Goal: Communication & Community: Answer question/provide support

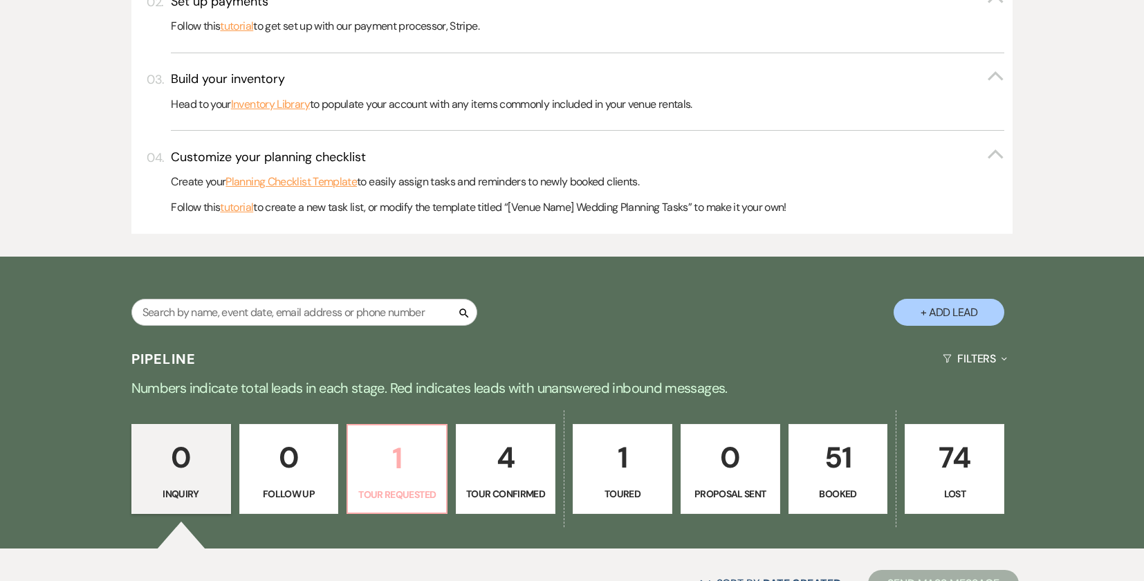
click at [404, 490] on p "Tour Requested" at bounding box center [397, 494] width 82 height 15
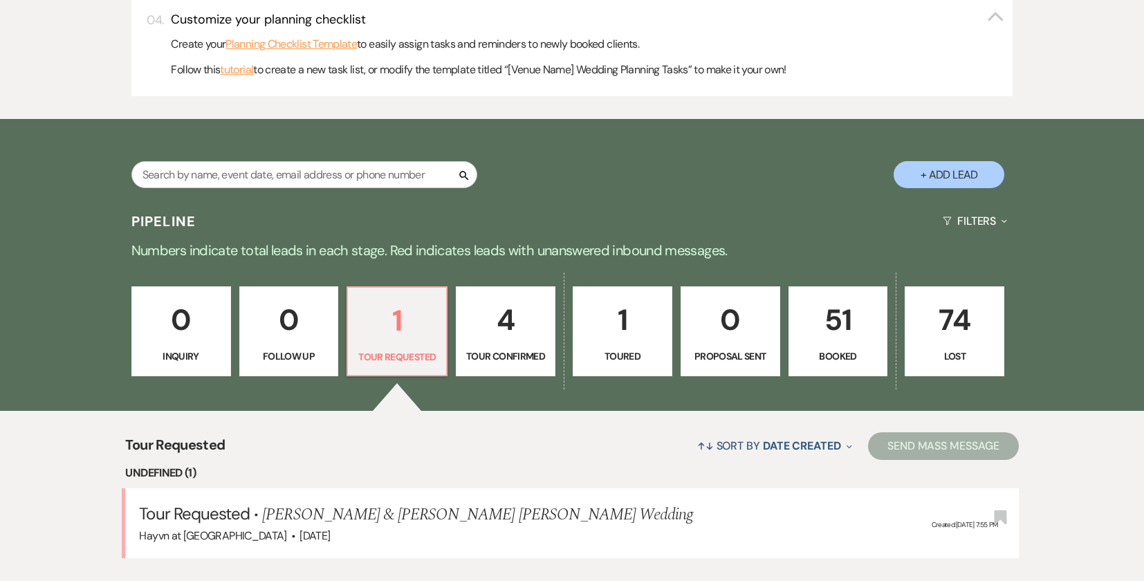
select select "2"
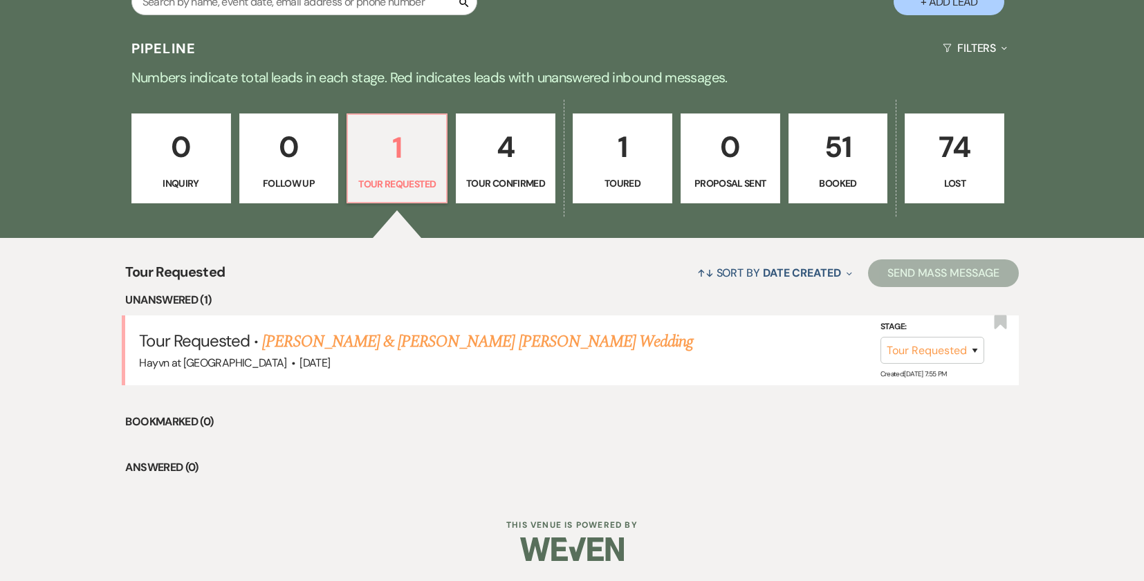
scroll to position [726, 0]
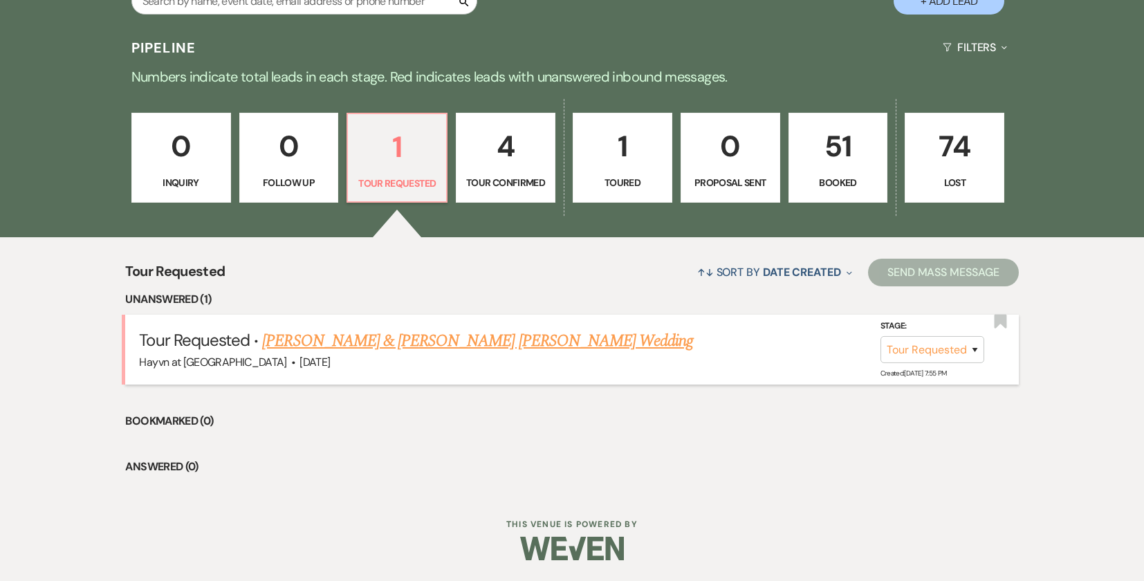
click at [358, 344] on link "[PERSON_NAME] & [PERSON_NAME] [PERSON_NAME] Wedding" at bounding box center [477, 341] width 431 height 25
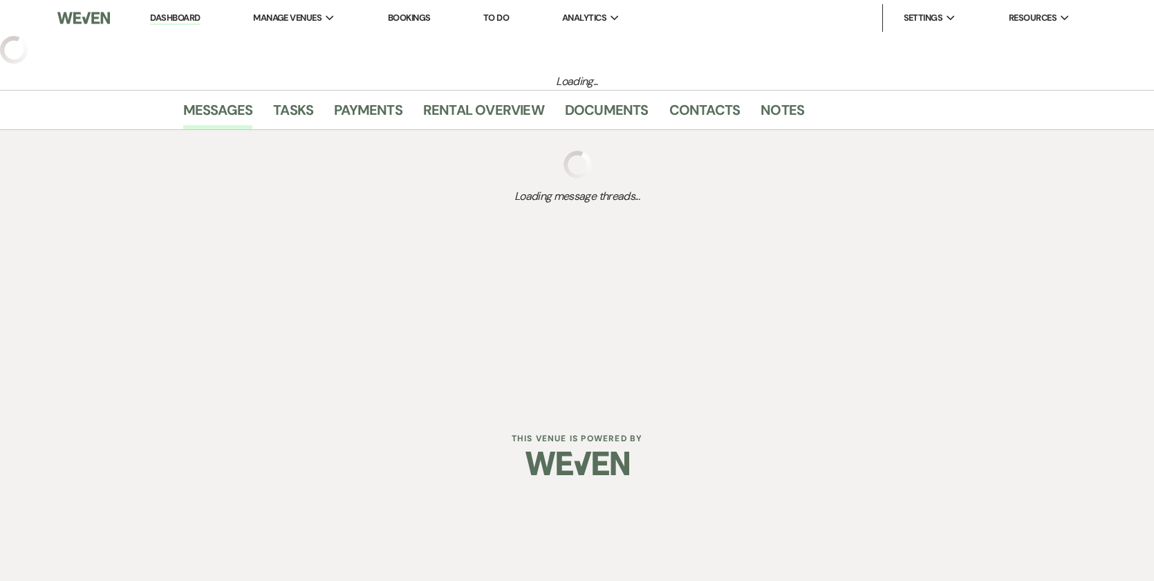
select select "2"
select select "5"
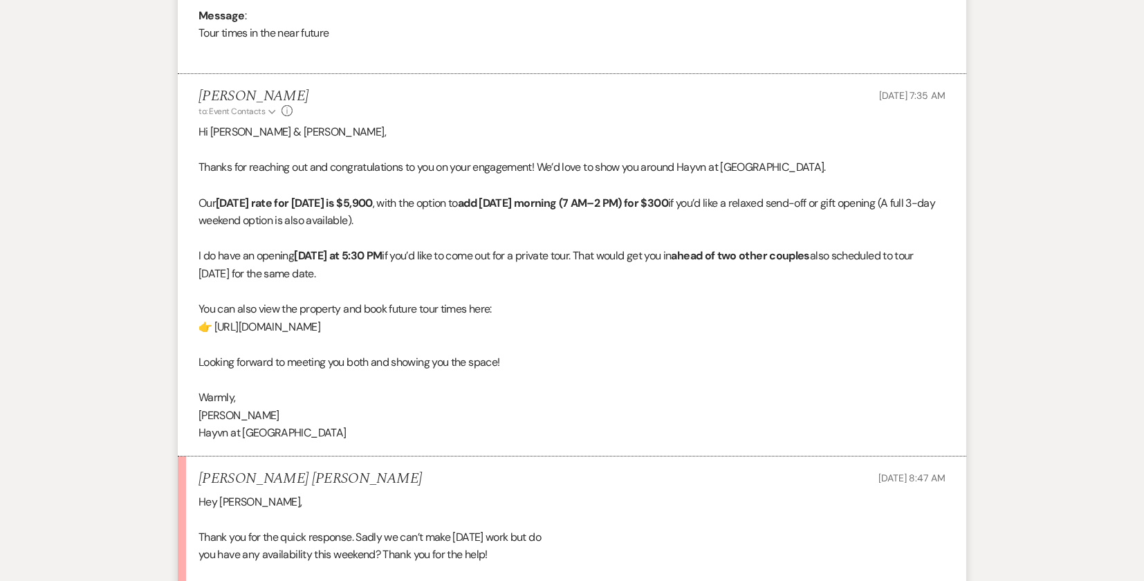
scroll to position [893, 0]
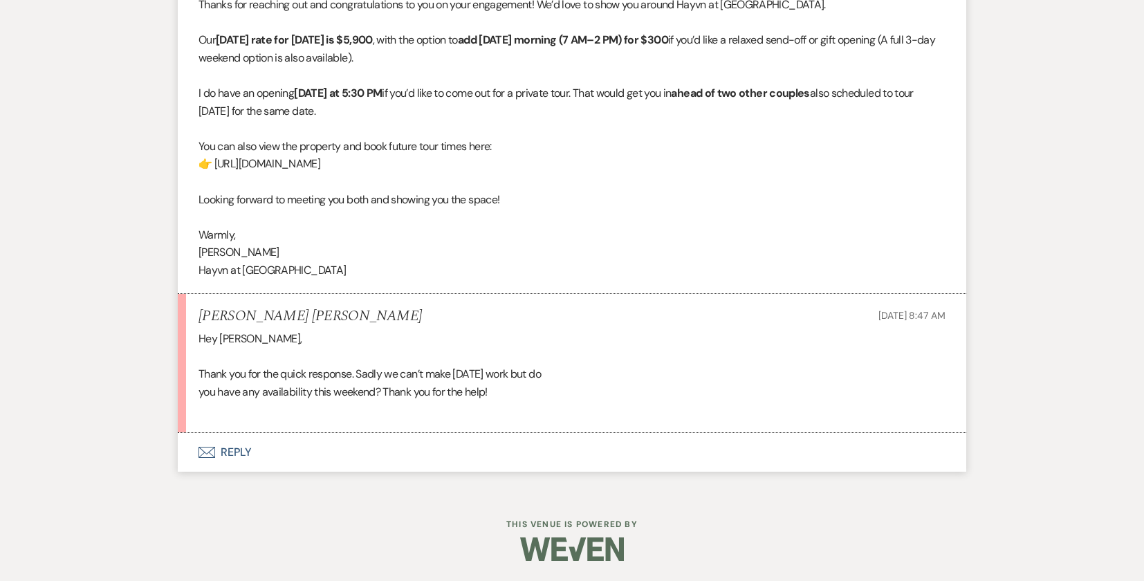
click at [231, 451] on button "Envelope Reply" at bounding box center [572, 452] width 788 height 39
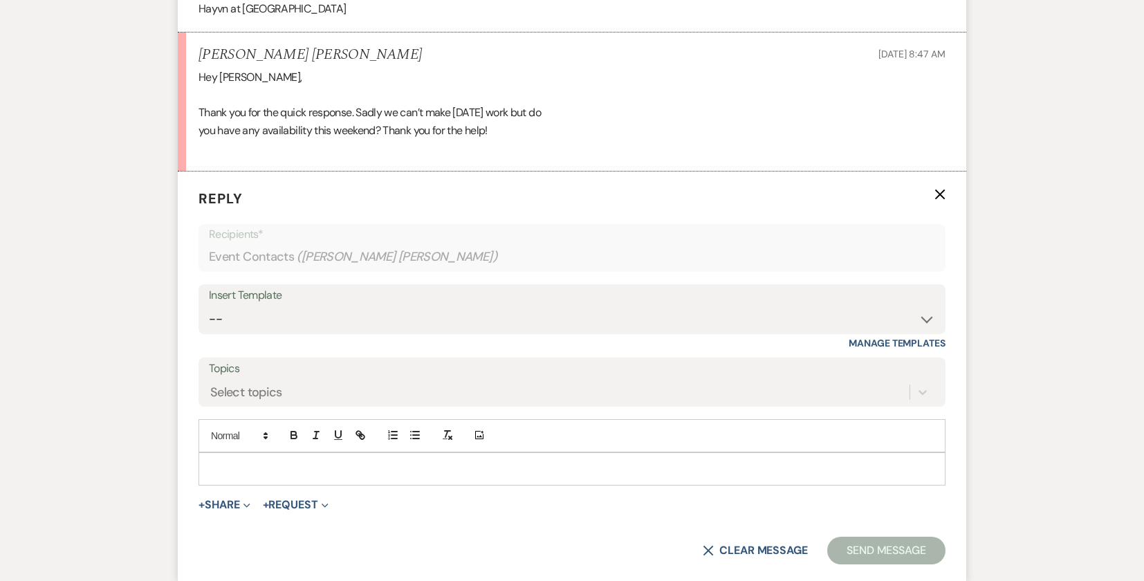
scroll to position [1158, 0]
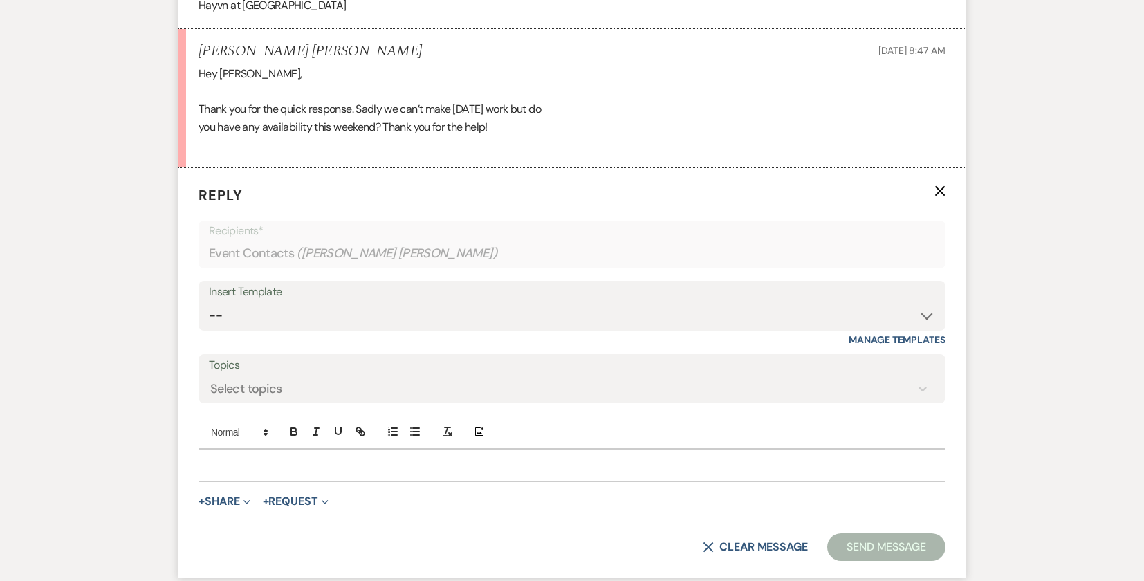
click at [224, 472] on p at bounding box center [572, 465] width 725 height 15
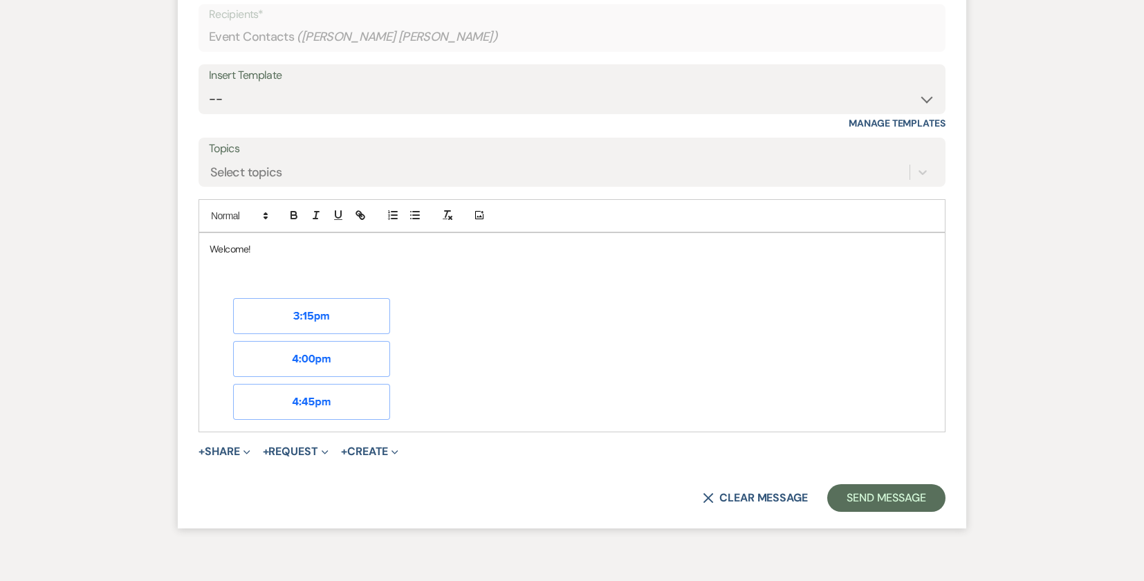
scroll to position [1240, 0]
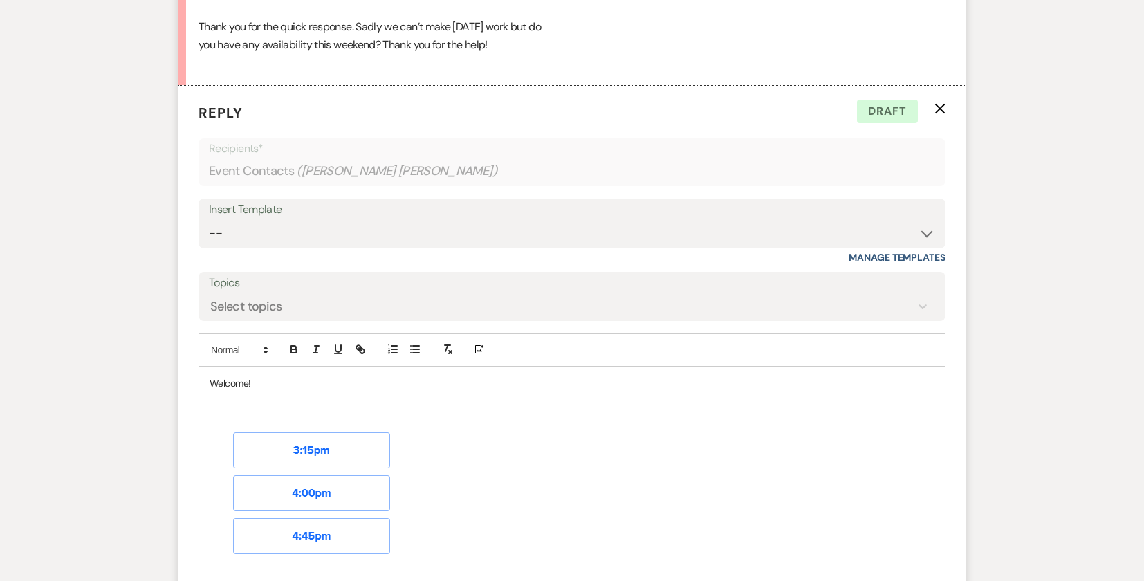
click at [298, 380] on p "Welcome!" at bounding box center [572, 383] width 725 height 15
drag, startPoint x: 887, startPoint y: 381, endPoint x: 553, endPoint y: 387, distance: 334.1
click at [553, 387] on p "Welcome! Pictured below are available times and you can use this link to schedu…" at bounding box center [572, 383] width 725 height 15
click at [363, 344] on icon "button" at bounding box center [360, 349] width 12 height 12
type input "[URL][DOMAIN_NAME]"
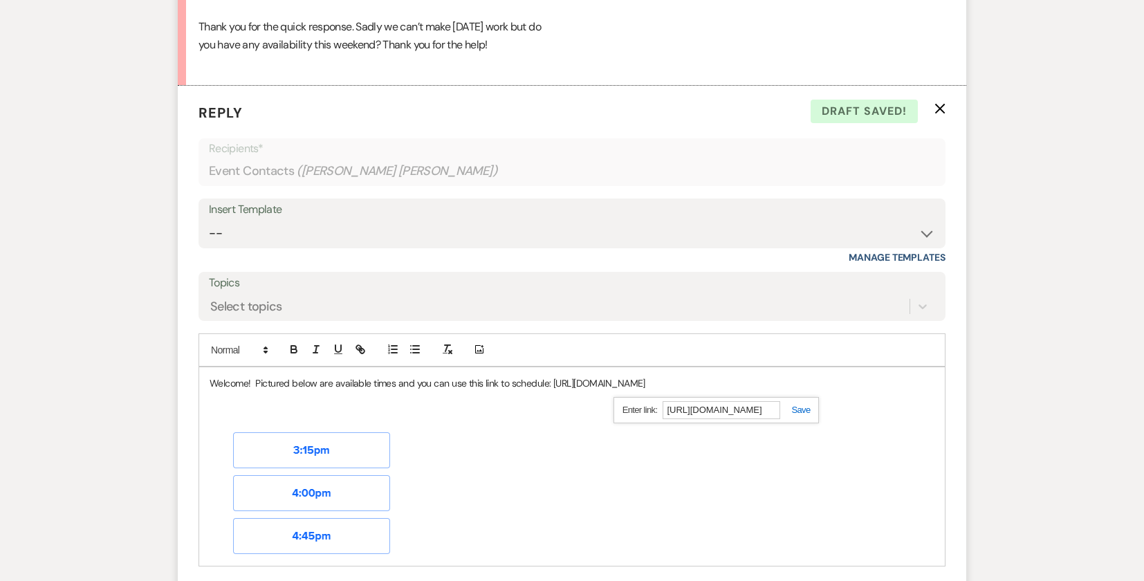
click at [799, 415] on link at bounding box center [795, 410] width 30 height 10
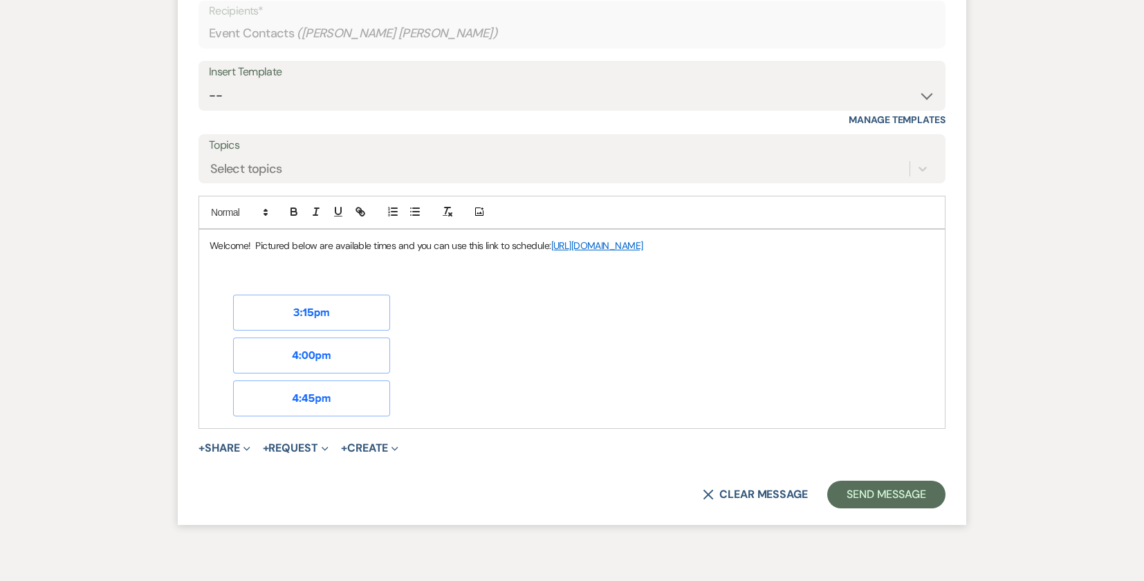
scroll to position [1378, 0]
click at [474, 411] on p at bounding box center [572, 343] width 725 height 151
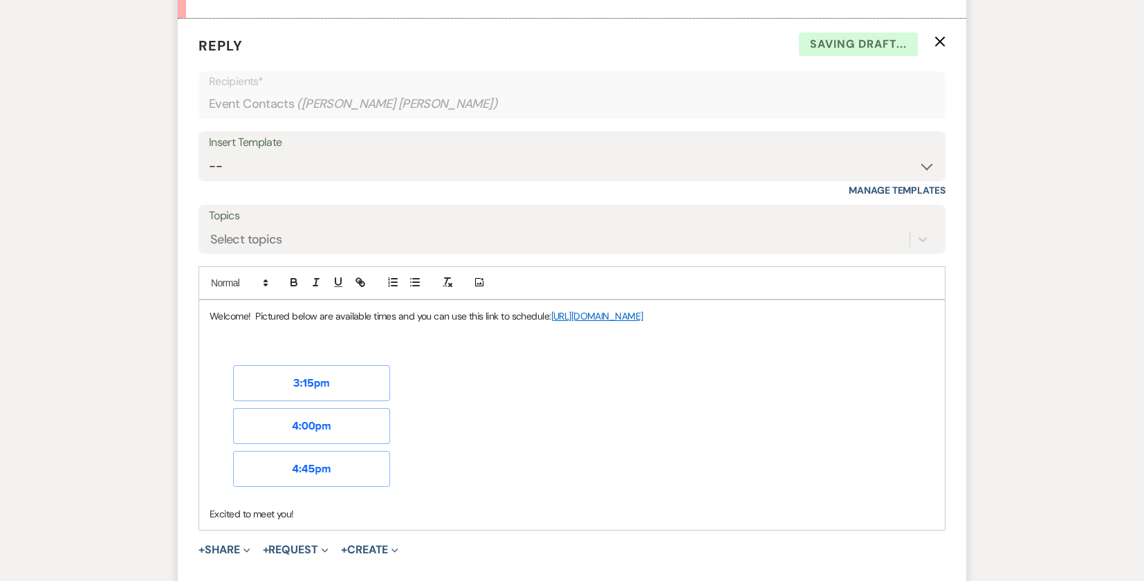
scroll to position [1240, 0]
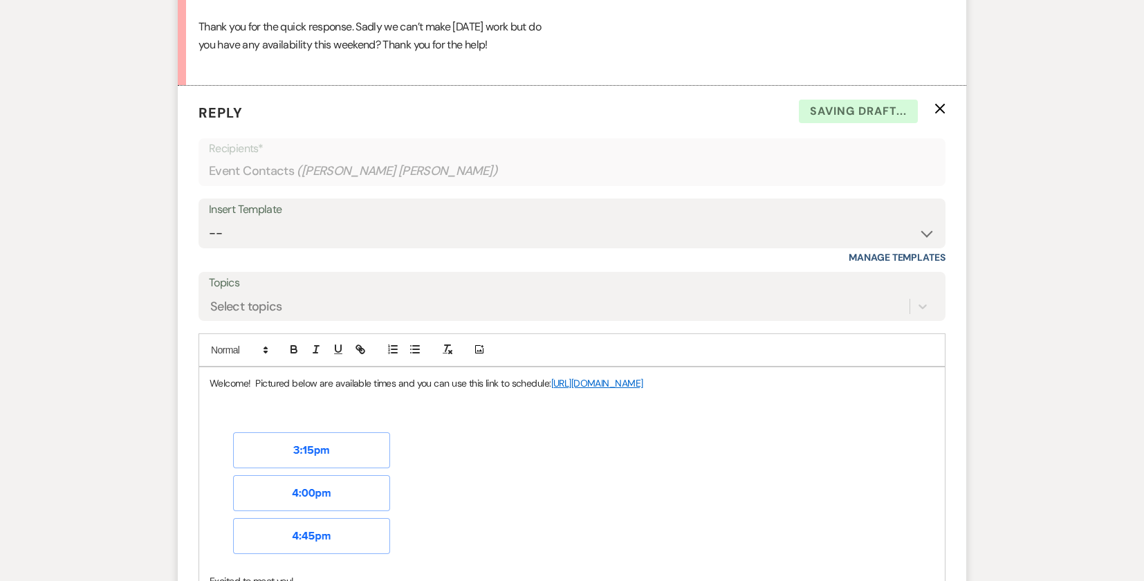
click at [395, 387] on p "Welcome! Pictured below are available times and you can use this link to schedu…" at bounding box center [572, 383] width 725 height 15
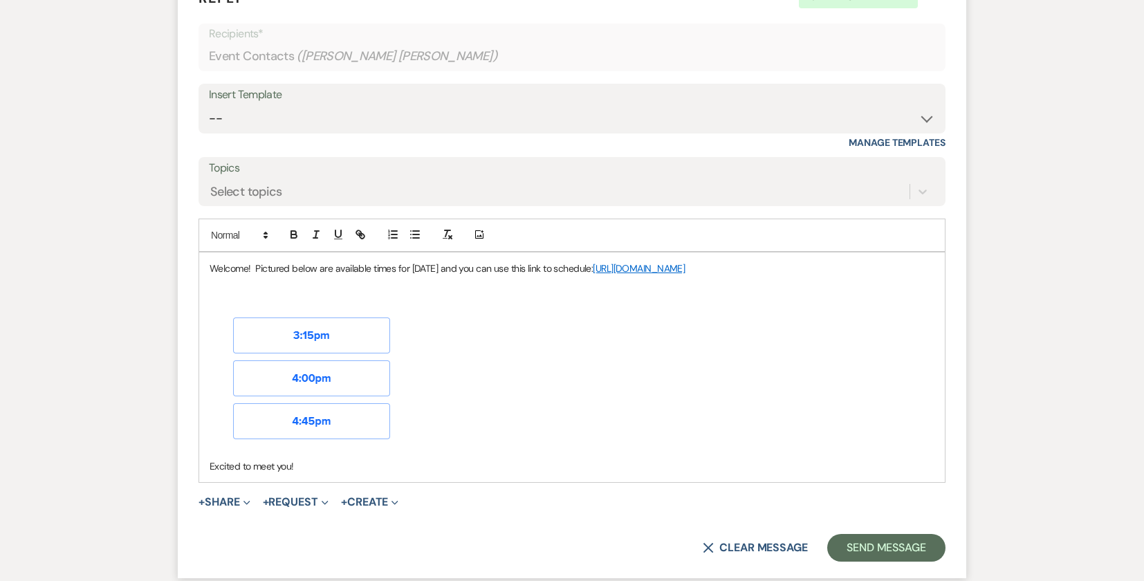
scroll to position [1448, 0]
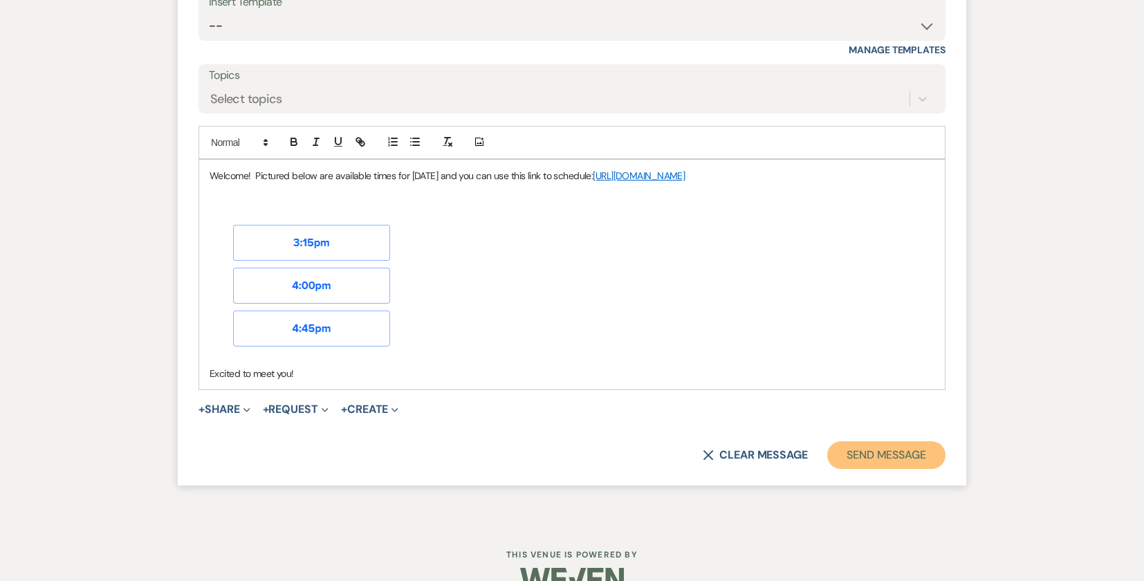
click at [870, 448] on button "Send Message" at bounding box center [886, 455] width 118 height 28
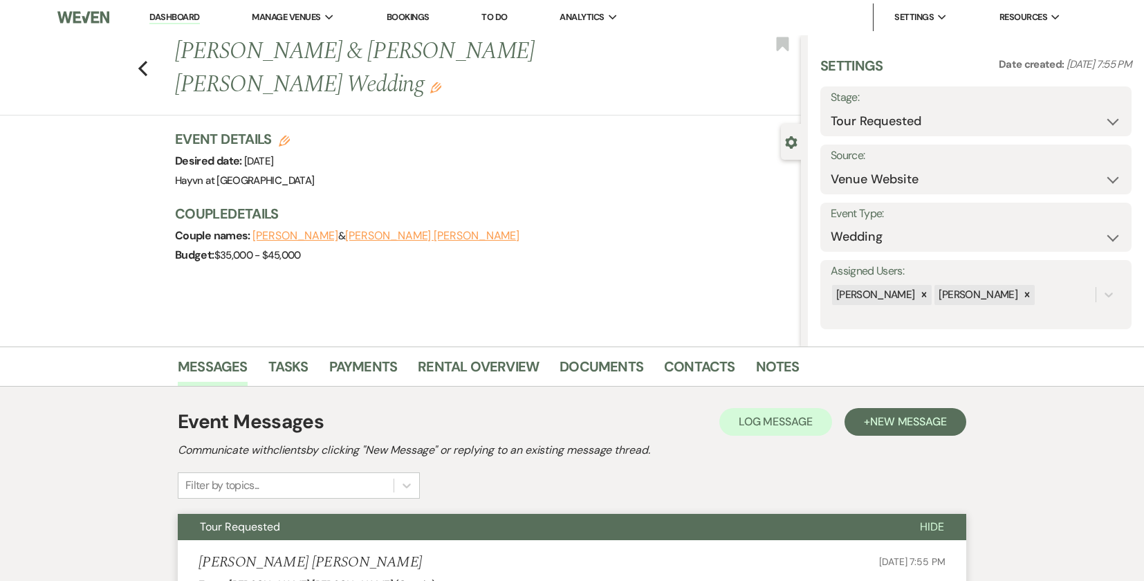
scroll to position [0, 0]
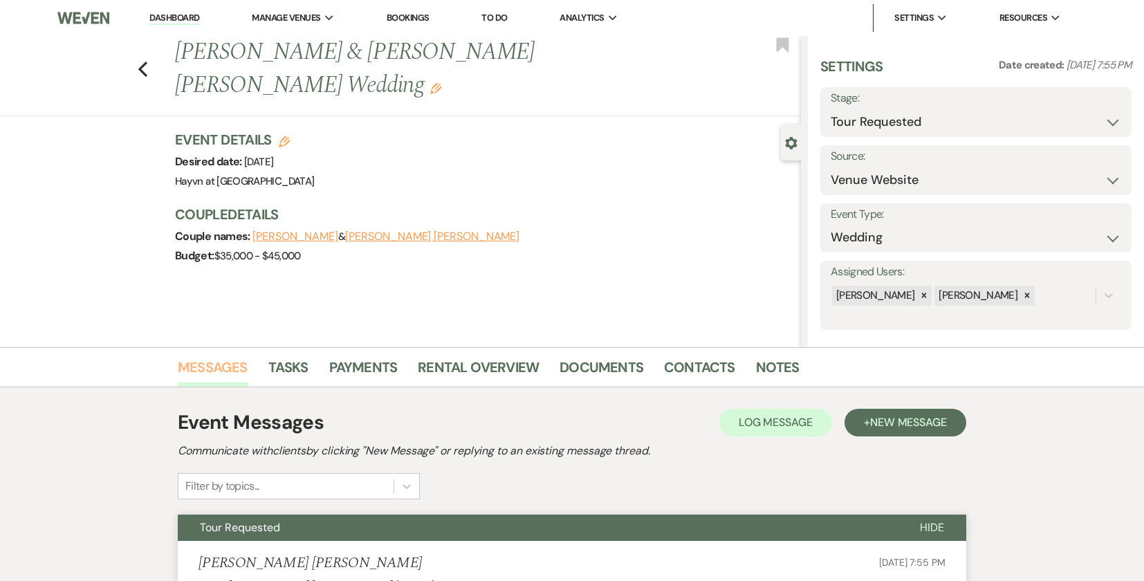
click at [213, 367] on link "Messages" at bounding box center [213, 371] width 70 height 30
click at [177, 20] on link "Dashboard" at bounding box center [174, 18] width 50 height 13
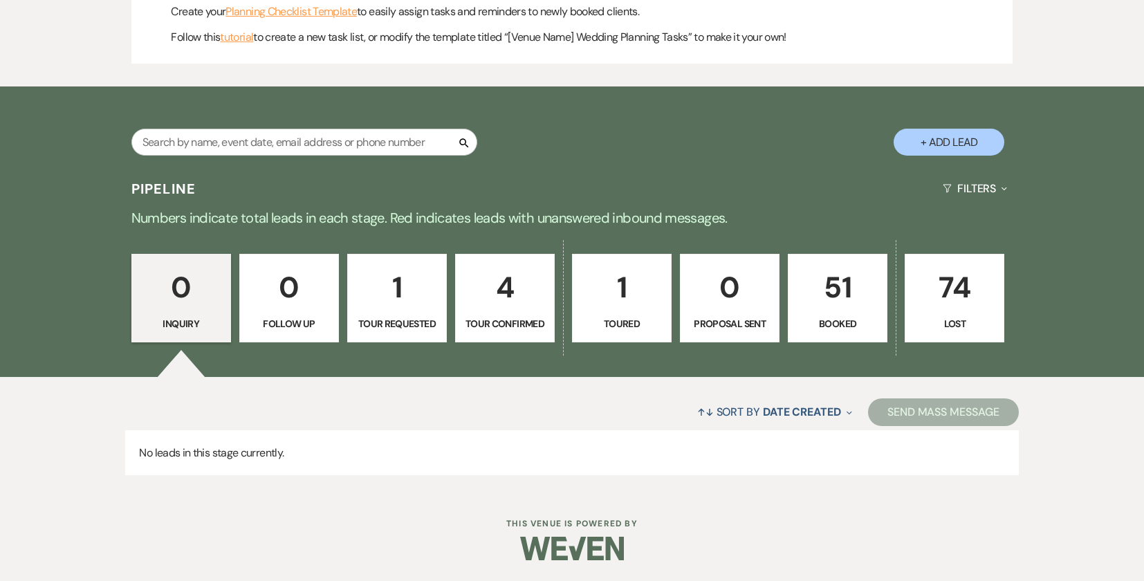
click at [506, 319] on p "Tour Confirmed" at bounding box center [505, 323] width 82 height 15
select select "4"
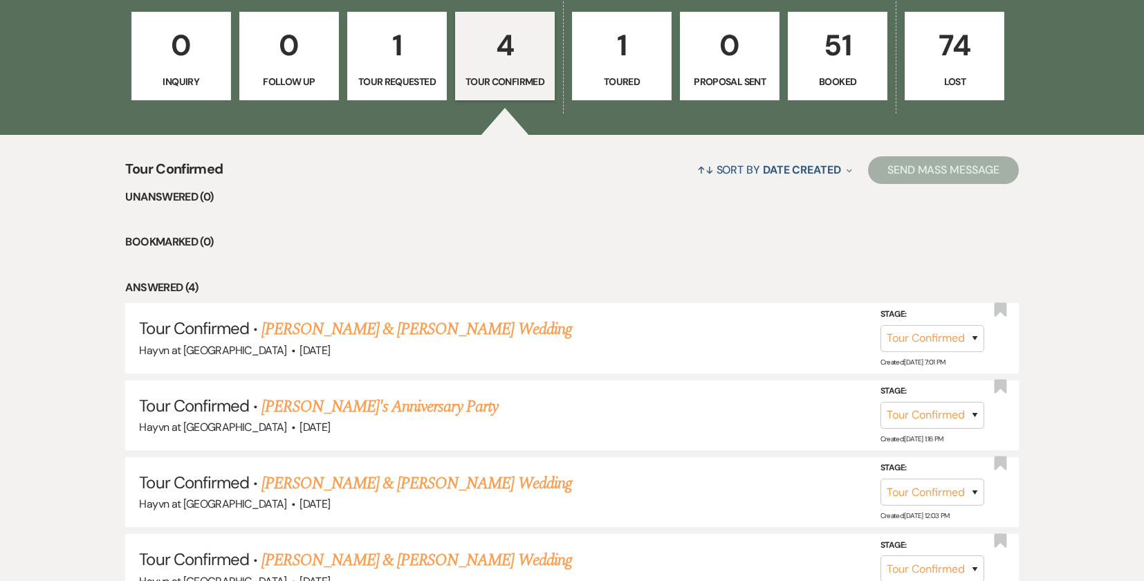
scroll to position [686, 0]
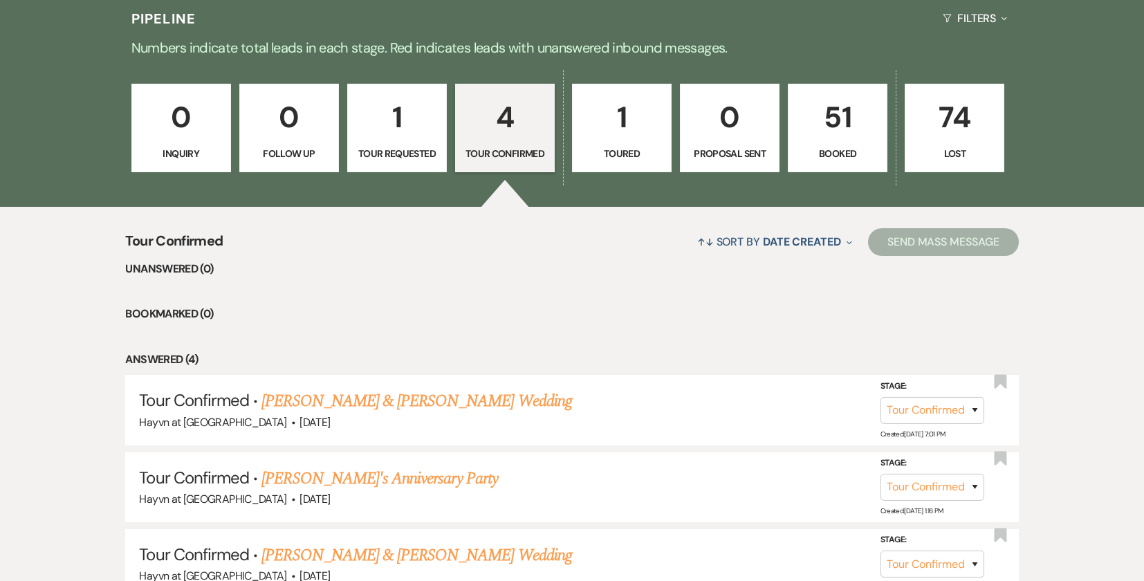
click at [599, 162] on link "1 Toured" at bounding box center [622, 128] width 100 height 89
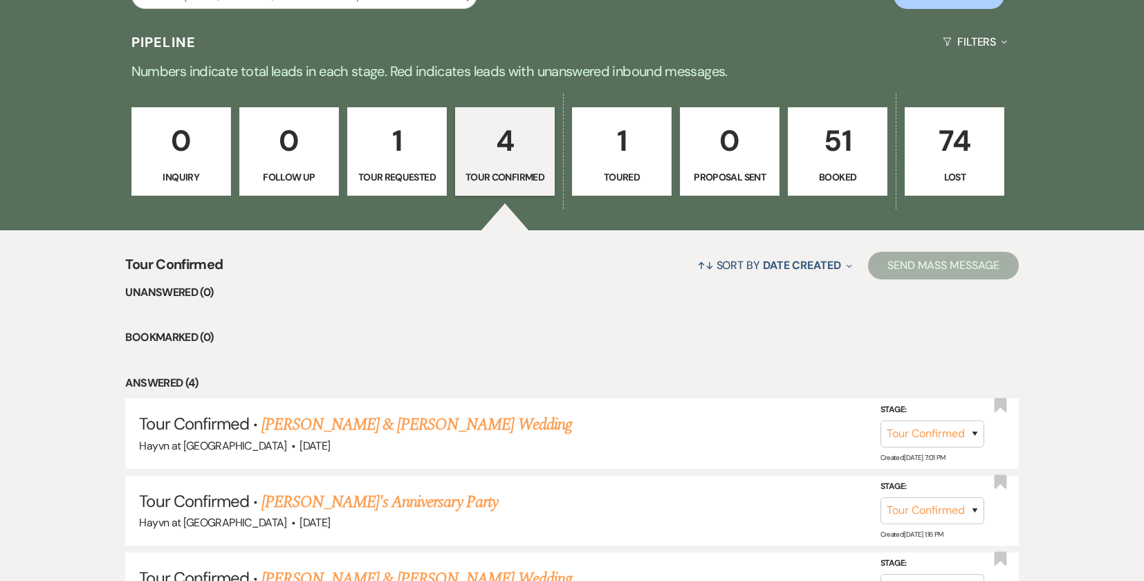
select select "5"
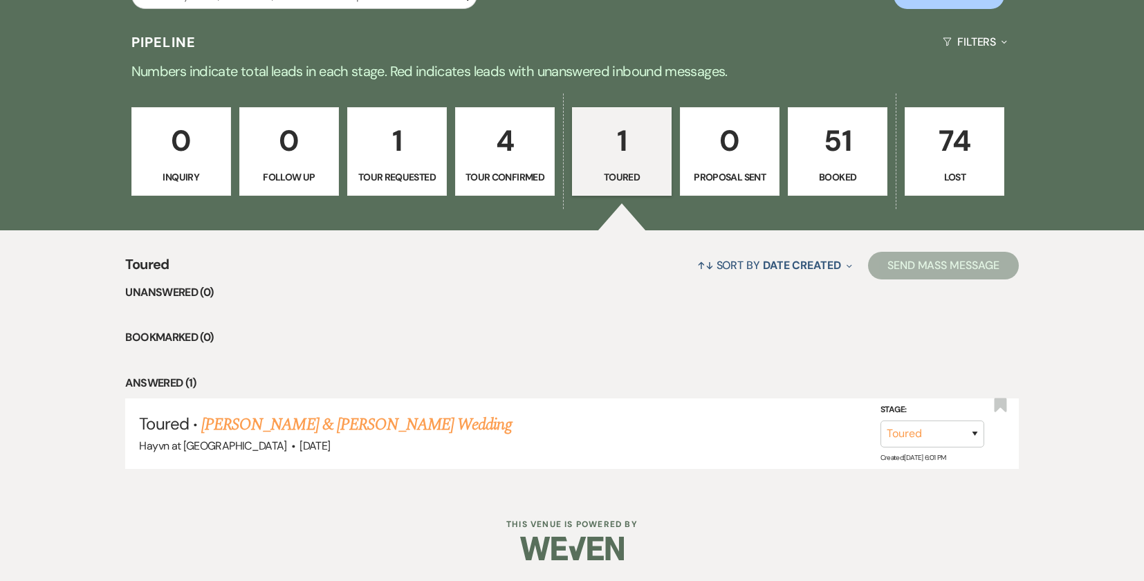
click at [418, 178] on p "Tour Requested" at bounding box center [397, 176] width 82 height 15
select select "2"
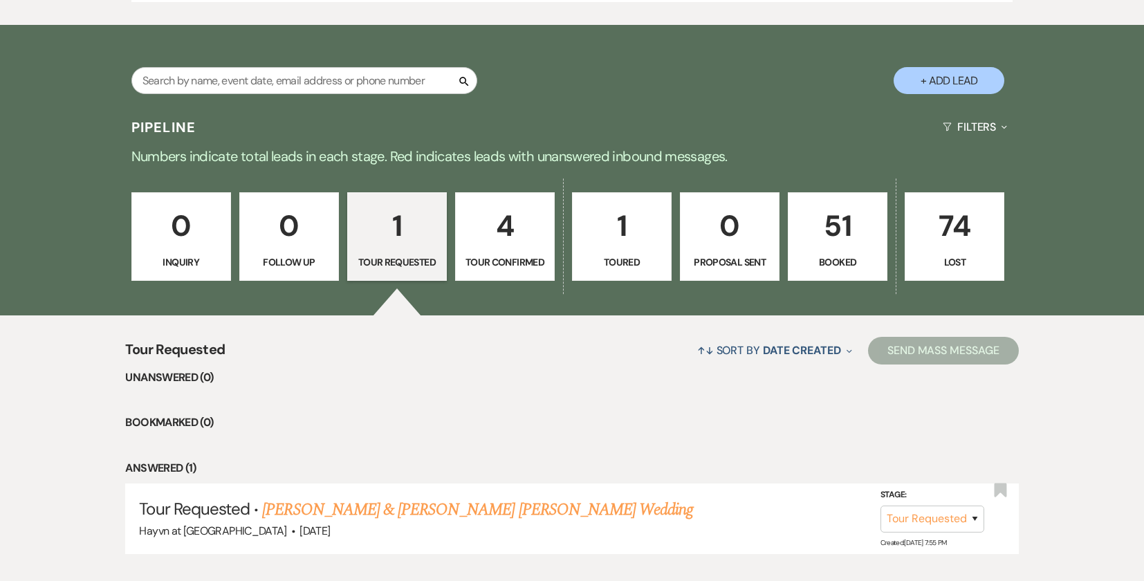
scroll to position [524, 0]
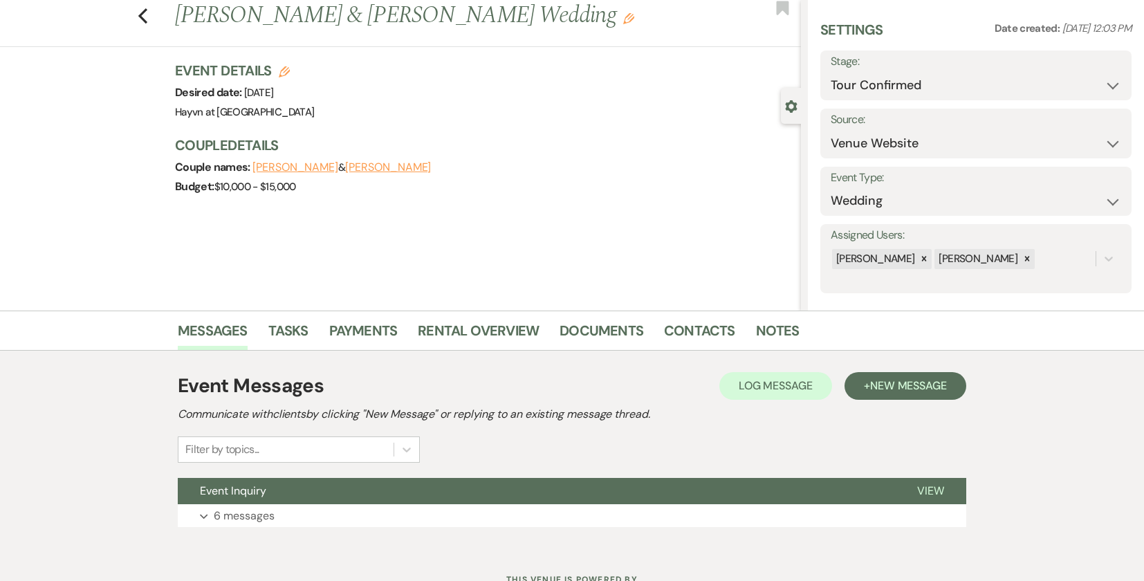
scroll to position [93, 0]
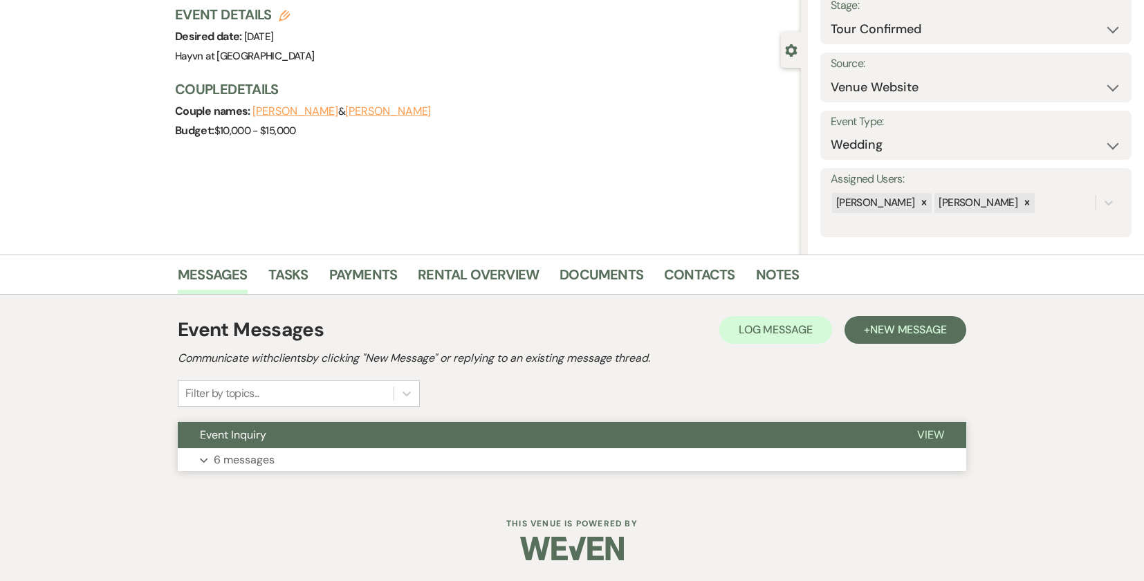
click at [203, 459] on icon "Expand" at bounding box center [204, 461] width 8 height 6
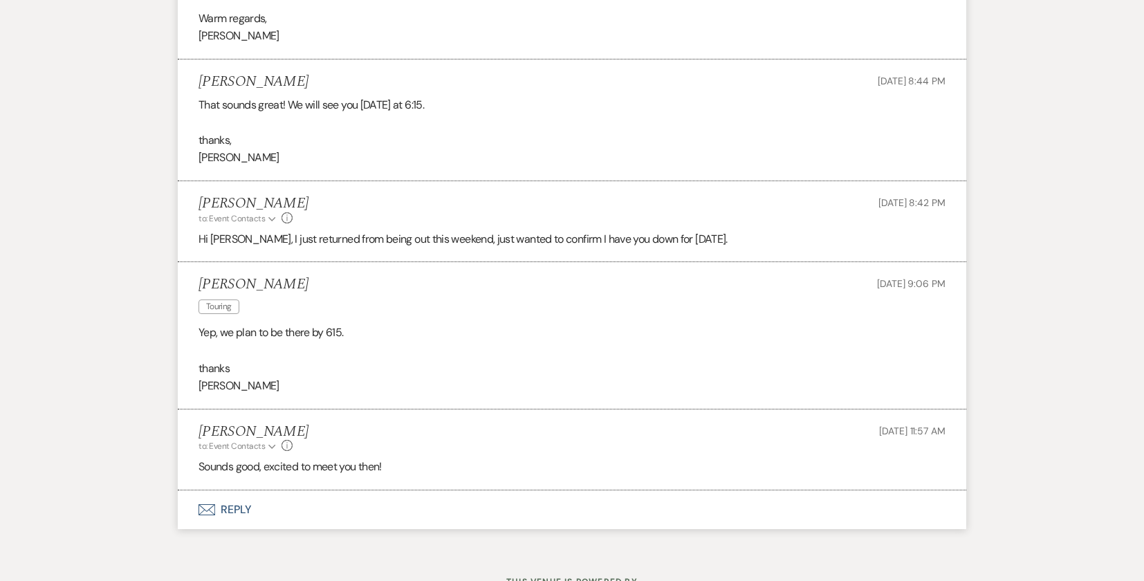
scroll to position [1048, 0]
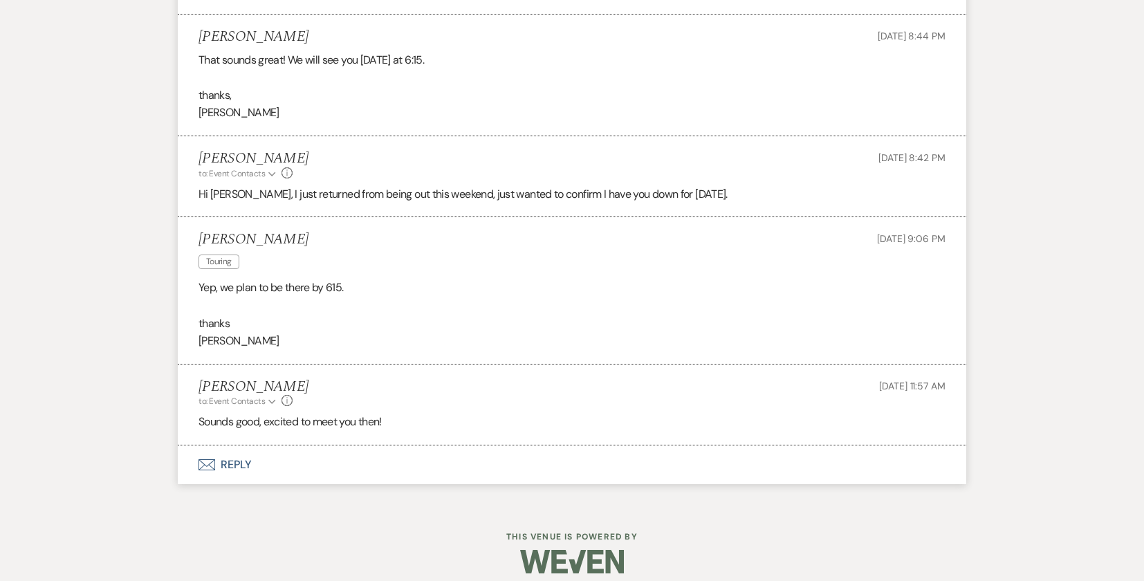
click at [242, 465] on button "Envelope Reply" at bounding box center [572, 464] width 788 height 39
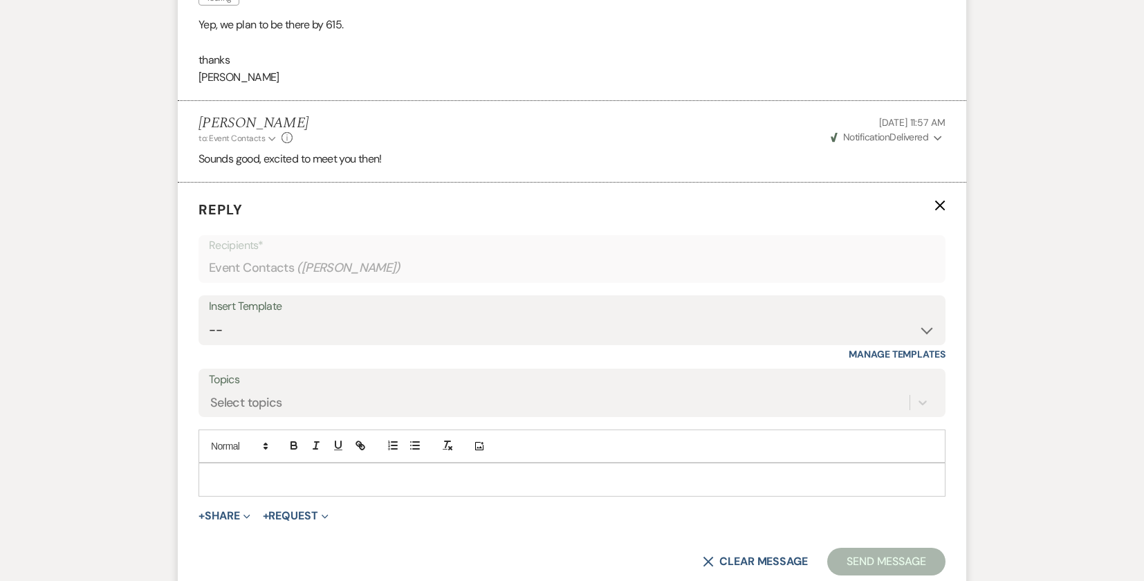
scroll to position [1325, 0]
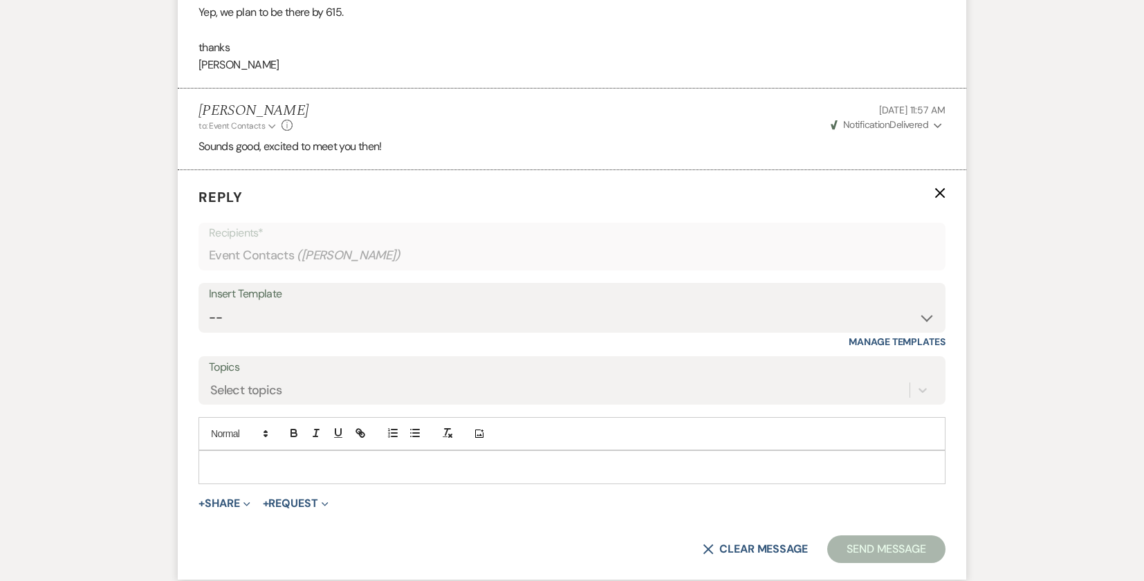
click at [249, 471] on p at bounding box center [572, 466] width 725 height 15
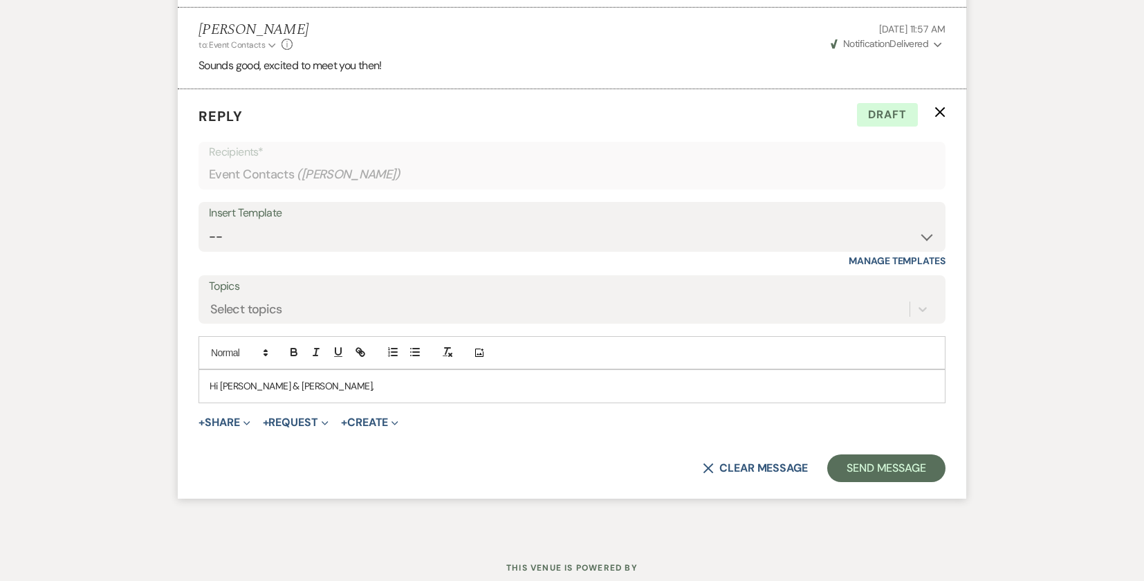
scroll to position [1450, 0]
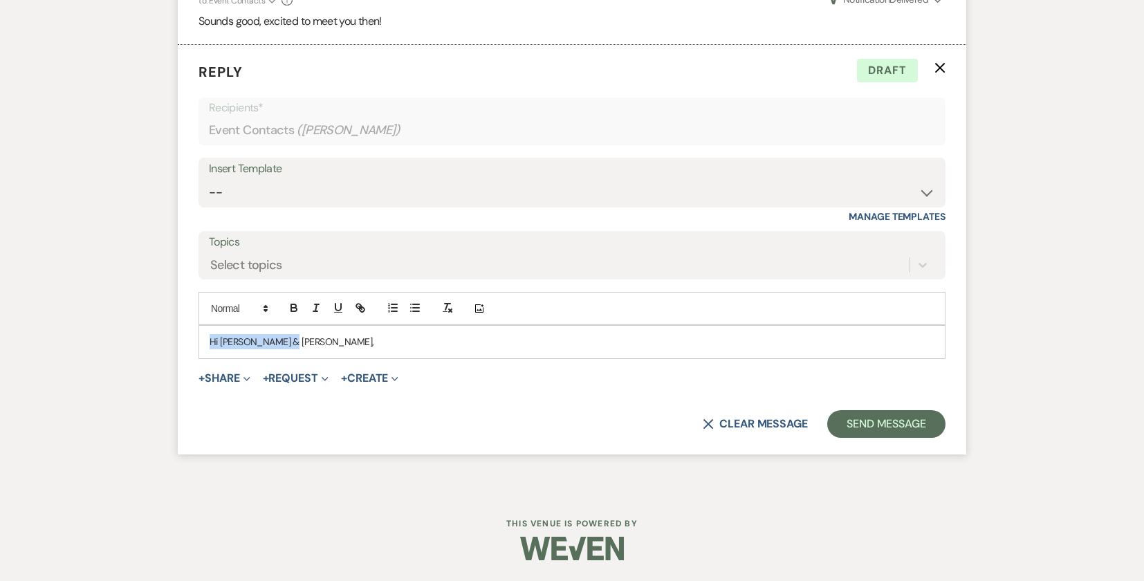
drag, startPoint x: 221, startPoint y: 344, endPoint x: 69, endPoint y: 322, distance: 153.1
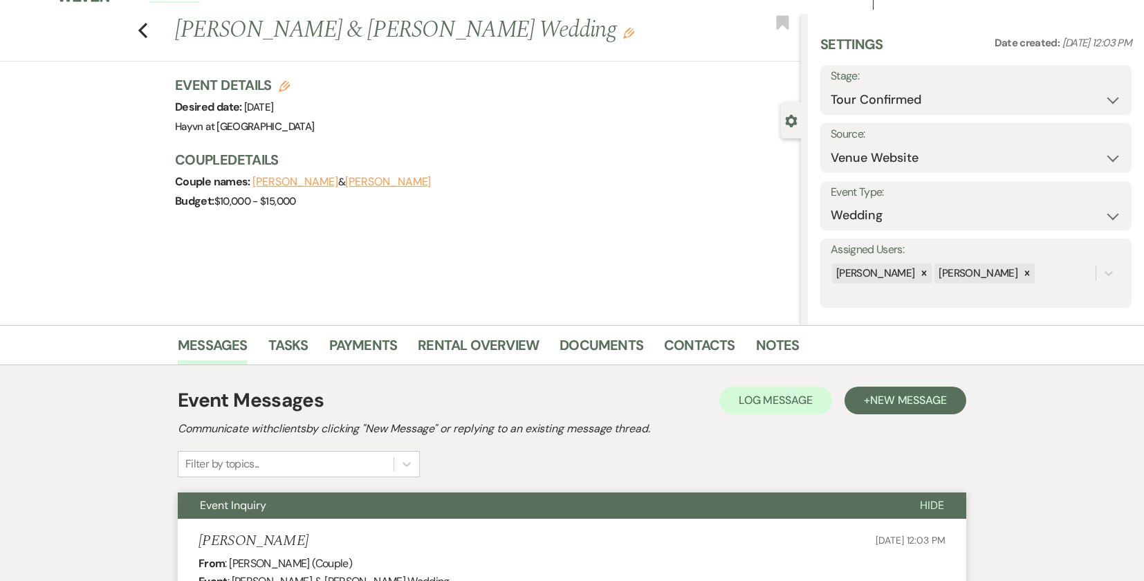
scroll to position [0, 0]
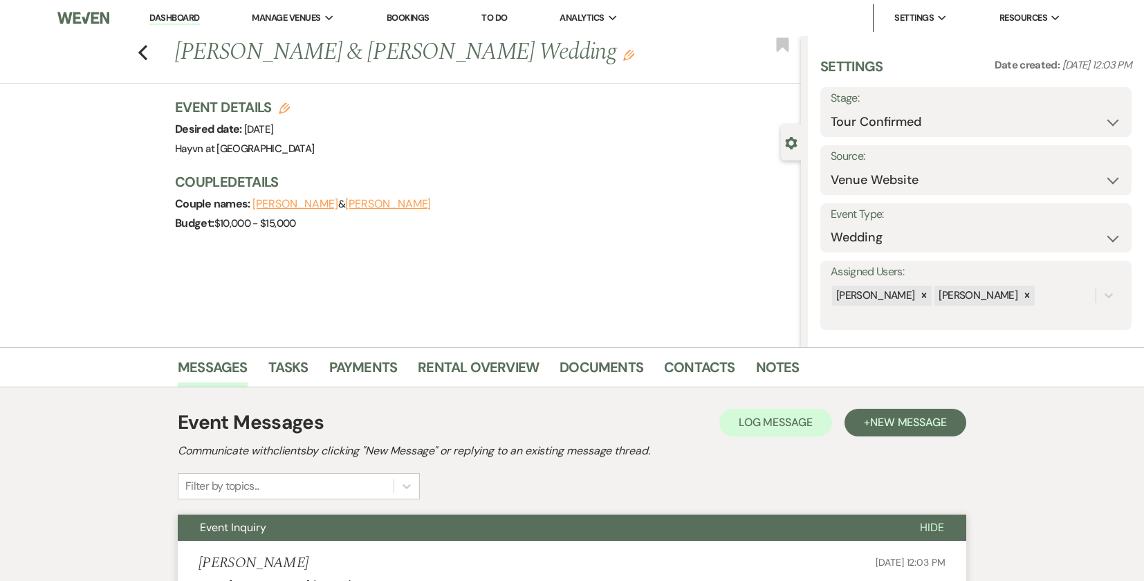
click at [73, 18] on img at bounding box center [83, 17] width 53 height 29
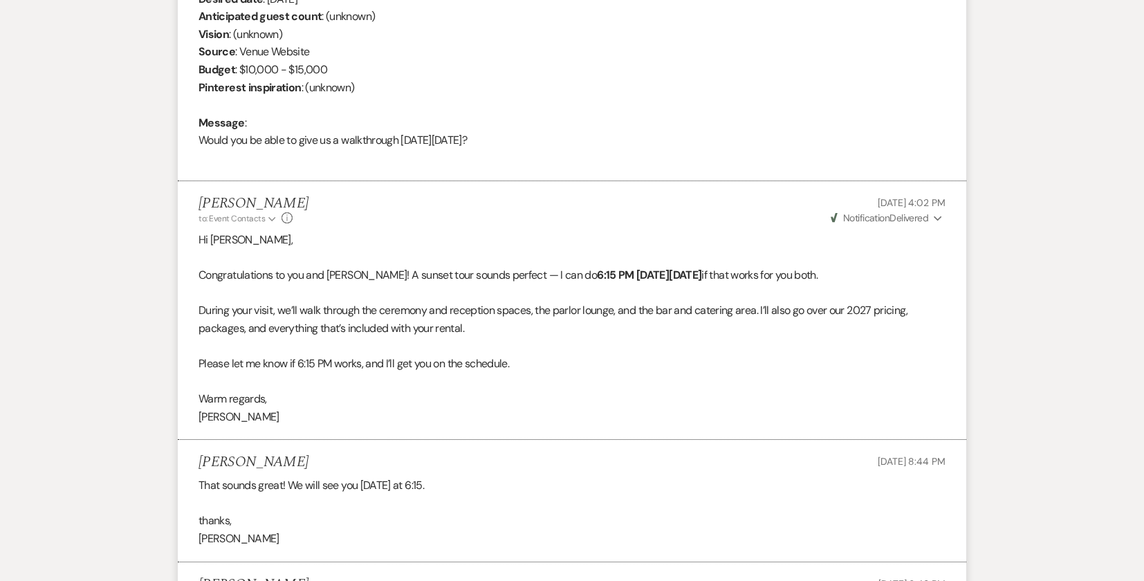
scroll to position [1037, 0]
